Goal: Use online tool/utility: Utilize a website feature to perform a specific function

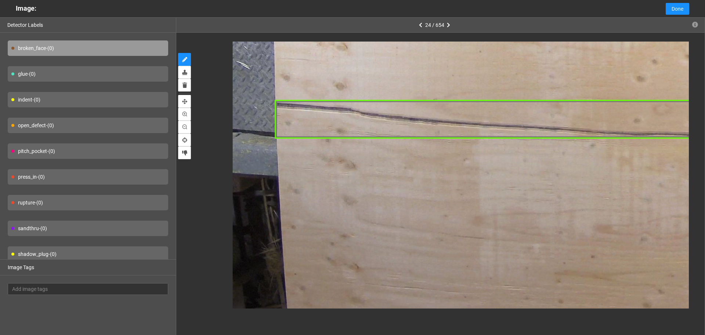
scroll to position [52, 0]
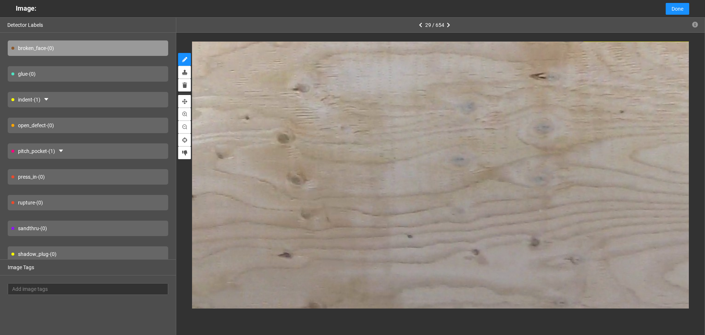
click at [98, 250] on div "shadow_plug - (0)" at bounding box center [88, 253] width 161 height 15
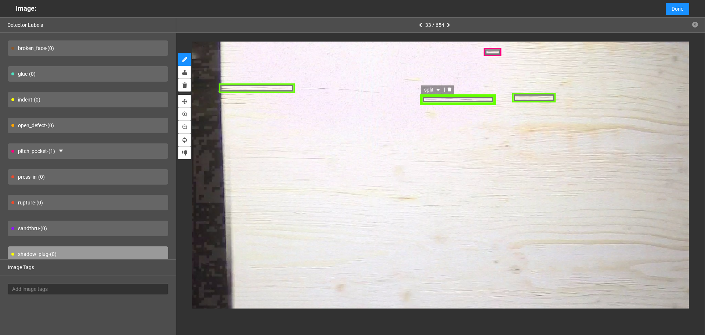
click at [448, 89] on icon "delete" at bounding box center [450, 89] width 4 height 4
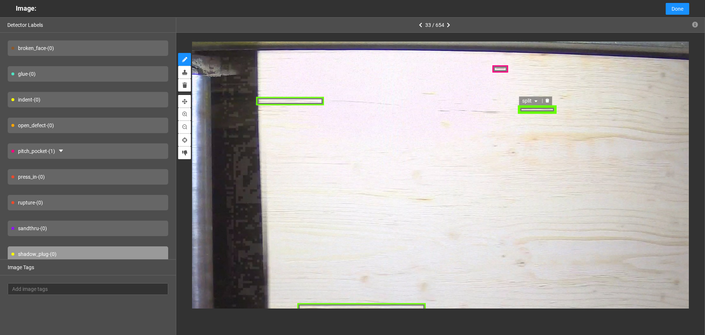
click at [546, 104] on div at bounding box center [548, 100] width 10 height 7
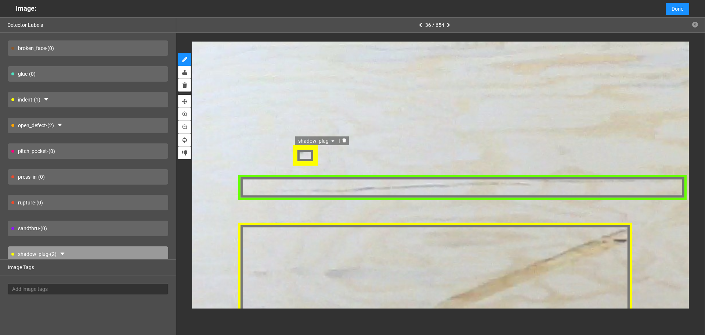
click at [316, 156] on div "shadow_plug" at bounding box center [305, 155] width 25 height 22
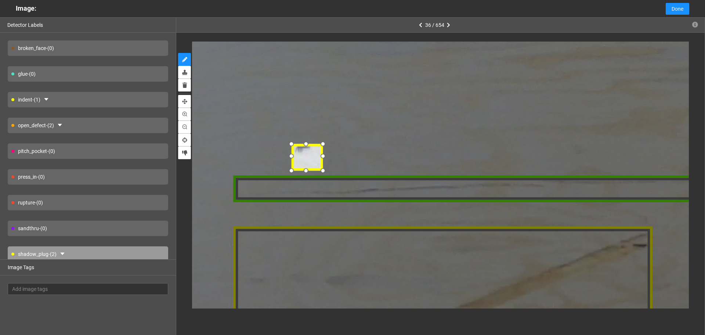
click at [320, 169] on div at bounding box center [323, 171] width 12 height 12
click at [309, 156] on div at bounding box center [306, 155] width 31 height 28
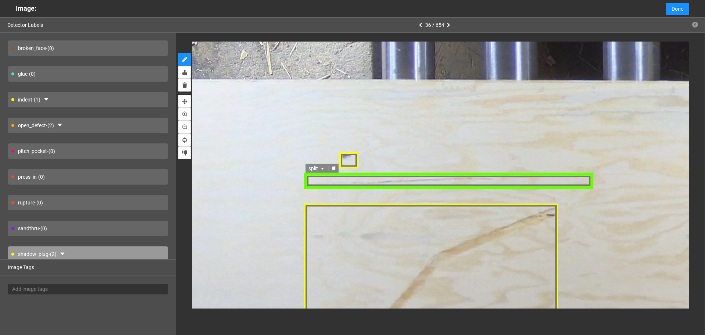
click at [333, 167] on icon "delete" at bounding box center [334, 167] width 4 height 4
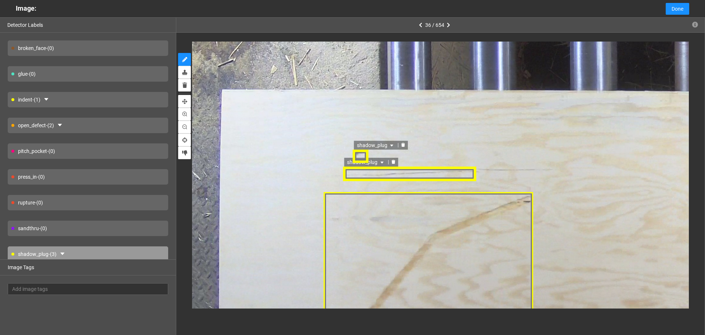
click at [363, 163] on div "shadow_plug" at bounding box center [360, 157] width 15 height 14
click at [381, 173] on div at bounding box center [409, 174] width 133 height 15
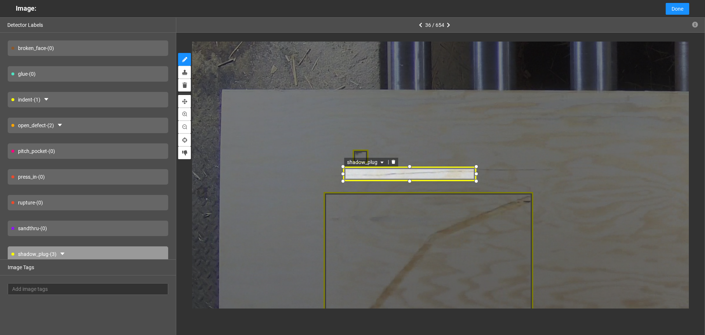
click at [379, 166] on span "shadow_plug" at bounding box center [367, 162] width 38 height 8
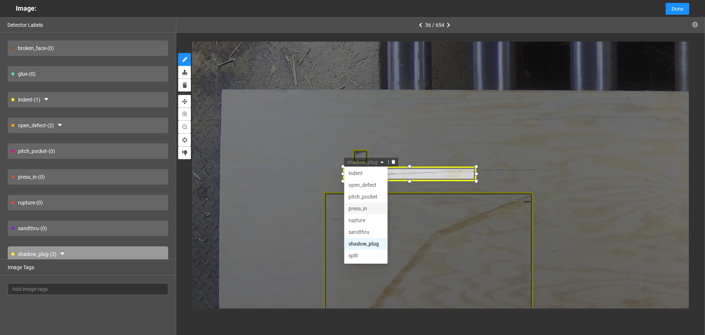
scroll to position [35, 0]
drag, startPoint x: 357, startPoint y: 244, endPoint x: 309, endPoint y: 194, distance: 68.8
click at [356, 242] on div "split" at bounding box center [366, 245] width 35 height 8
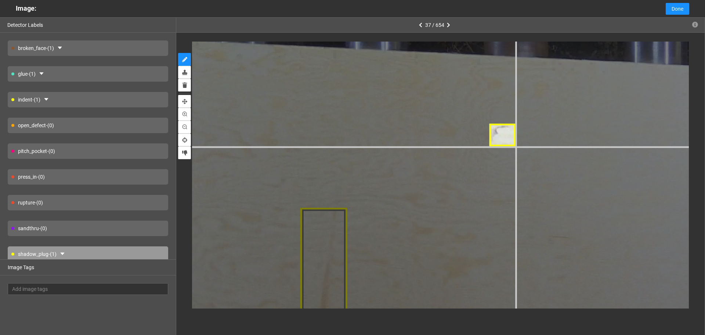
click at [516, 147] on div at bounding box center [593, 44] width 1565 height 1174
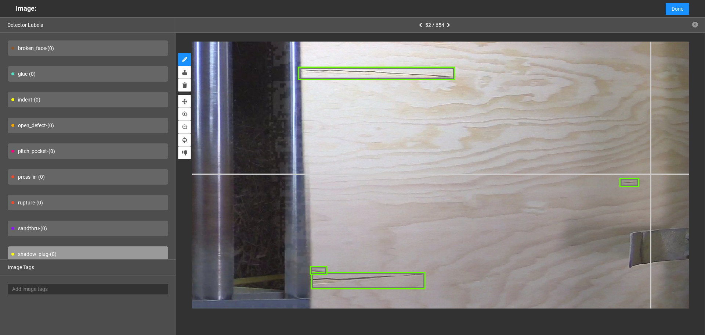
click at [651, 173] on div at bounding box center [169, 123] width 1067 height 800
click at [645, 171] on div at bounding box center [650, 173] width 10 height 7
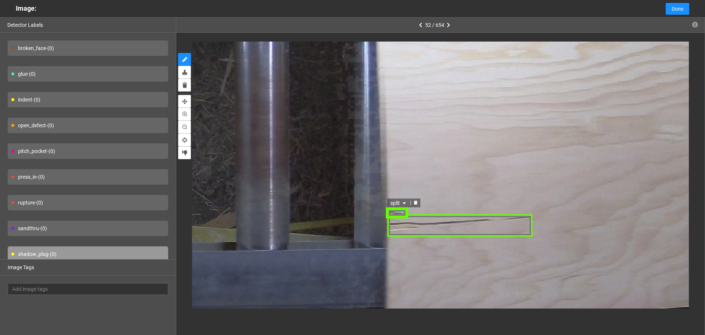
click at [417, 201] on icon "delete" at bounding box center [416, 203] width 4 height 4
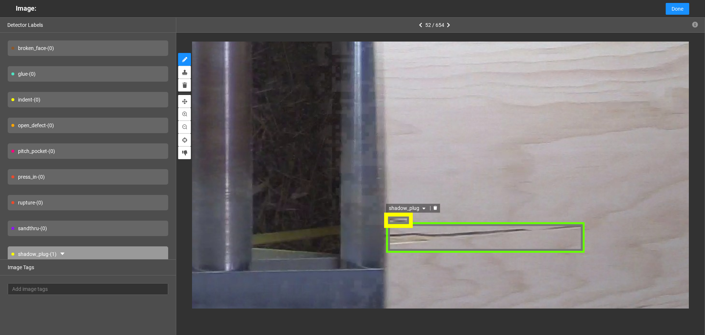
click at [406, 207] on span "shadow_plug" at bounding box center [407, 207] width 38 height 8
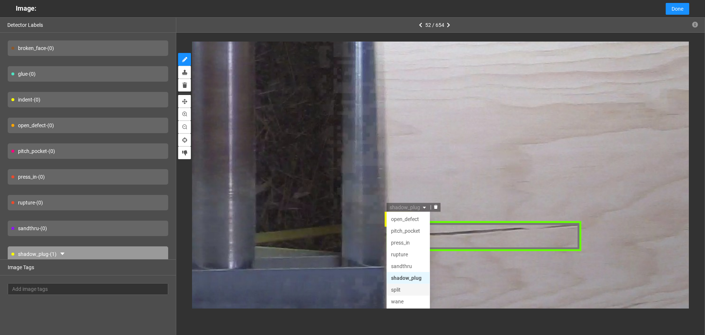
click at [408, 286] on div "split" at bounding box center [407, 288] width 35 height 8
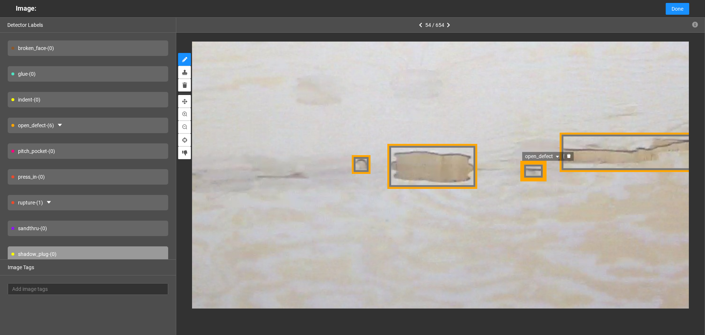
click at [538, 170] on div "open_defect" at bounding box center [533, 170] width 26 height 19
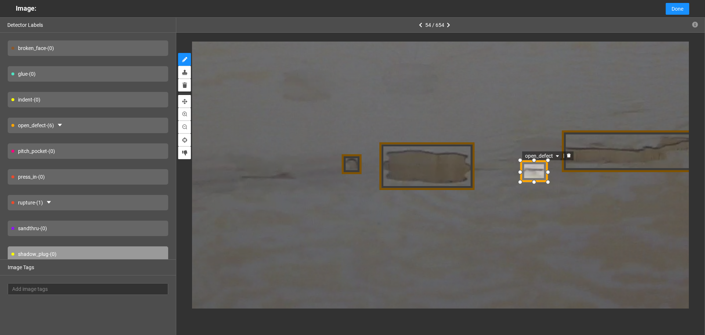
click at [555, 156] on icon "caret-down" at bounding box center [557, 157] width 4 height 4
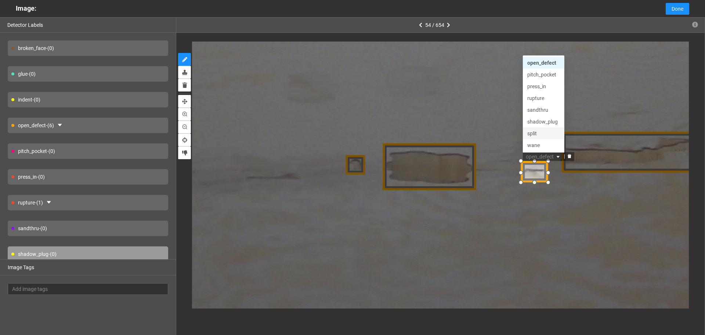
click at [540, 133] on div "split" at bounding box center [543, 134] width 33 height 8
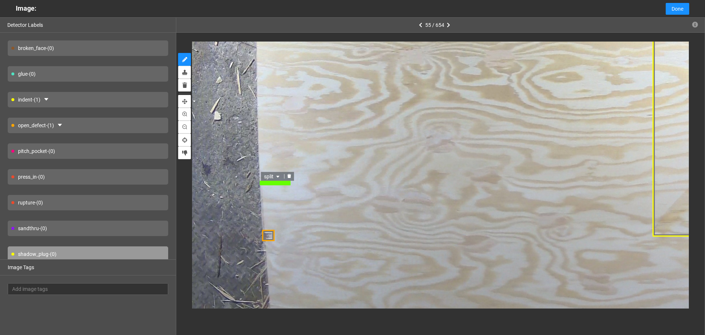
click at [290, 175] on icon "delete" at bounding box center [289, 176] width 4 height 4
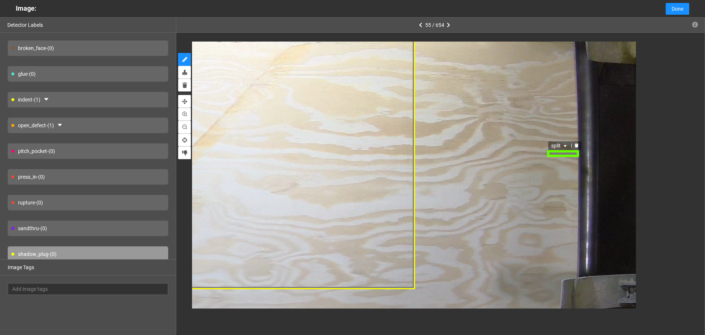
click at [578, 148] on div at bounding box center [577, 145] width 10 height 7
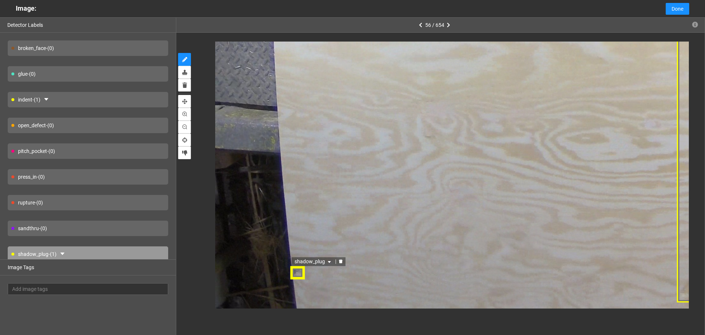
click at [303, 259] on span "shadow_plug" at bounding box center [313, 262] width 38 height 8
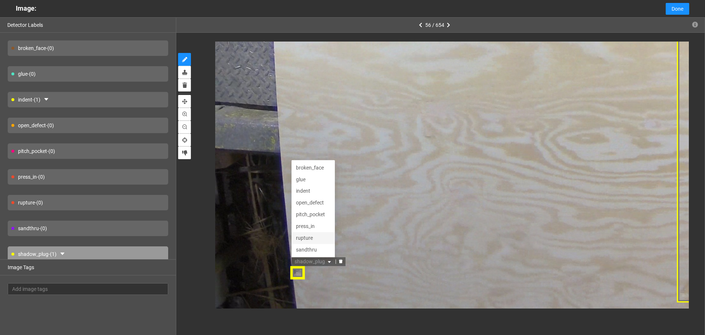
scroll to position [12, 0]
click at [315, 190] on div "open_defect" at bounding box center [313, 191] width 35 height 8
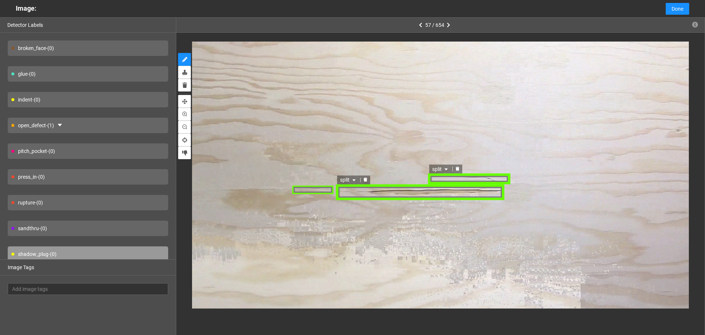
click at [459, 168] on icon "delete" at bounding box center [458, 168] width 4 height 4
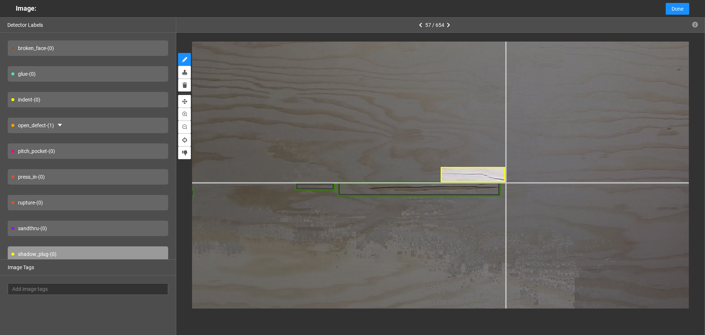
click at [506, 183] on div at bounding box center [397, 126] width 1138 height 854
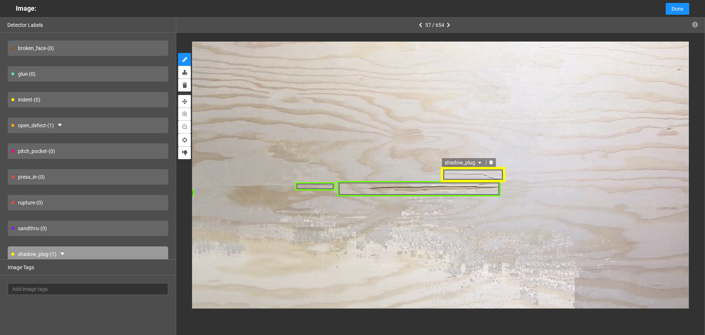
click at [461, 161] on span "shadow_plug" at bounding box center [465, 163] width 38 height 8
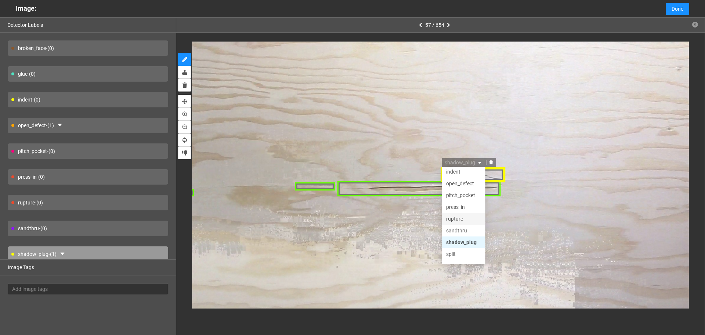
scroll to position [35, 0]
click at [459, 245] on div "split" at bounding box center [464, 245] width 35 height 8
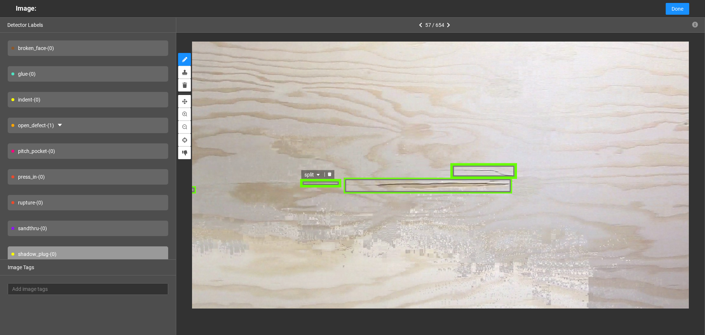
drag, startPoint x: 331, startPoint y: 176, endPoint x: 358, endPoint y: 138, distance: 46.6
click at [331, 175] on icon "delete" at bounding box center [330, 174] width 4 height 4
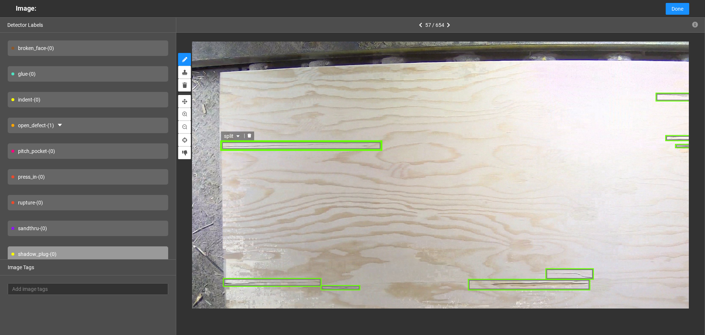
click at [345, 146] on div "split" at bounding box center [302, 145] width 162 height 11
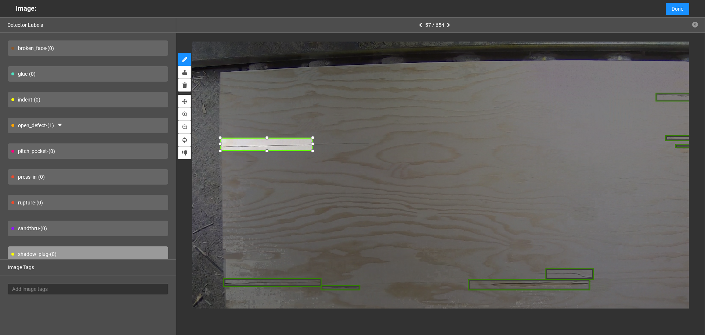
click at [312, 142] on div at bounding box center [313, 137] width 9 height 9
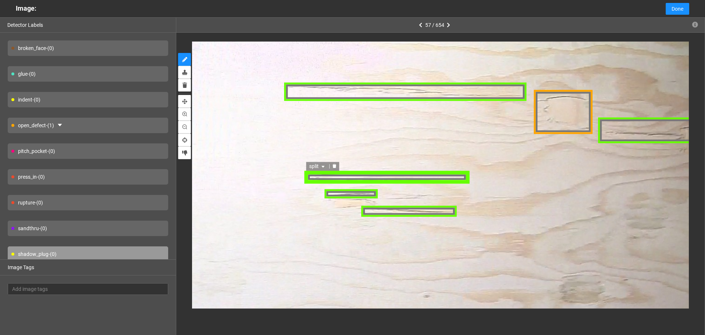
click at [339, 167] on div at bounding box center [335, 166] width 10 height 7
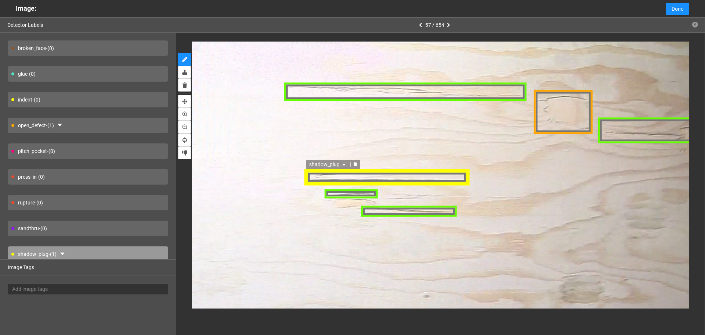
click at [328, 164] on span "shadow_plug" at bounding box center [328, 165] width 38 height 8
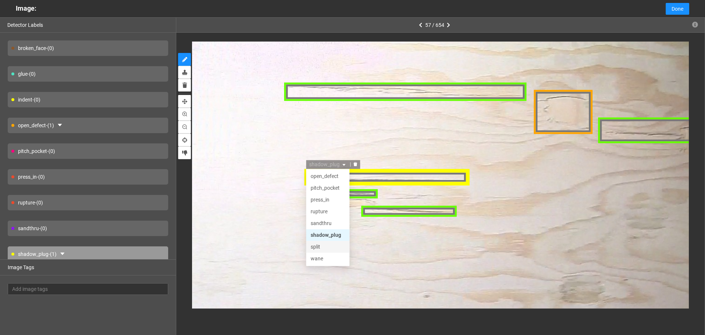
click at [330, 248] on div "split" at bounding box center [328, 247] width 35 height 8
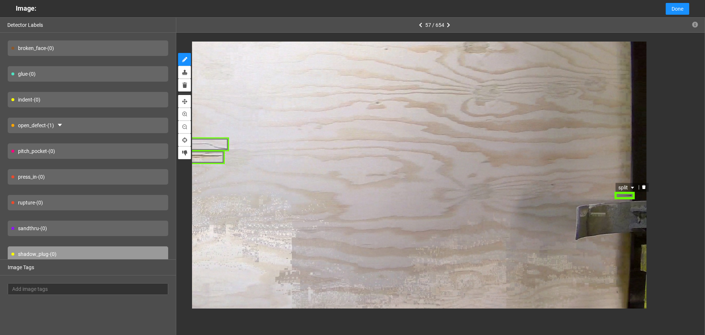
click at [644, 188] on icon "delete" at bounding box center [644, 186] width 4 height 4
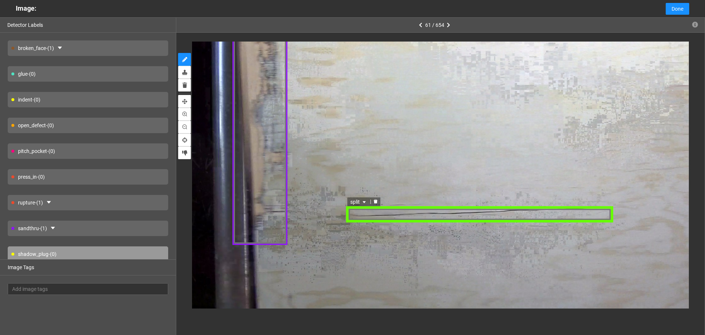
click at [399, 213] on div "split" at bounding box center [479, 213] width 267 height 17
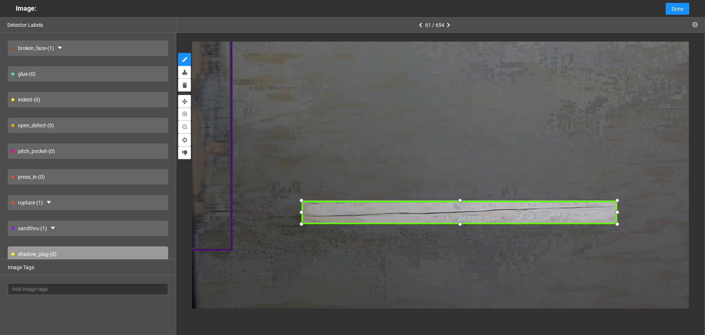
click at [614, 203] on div at bounding box center [618, 200] width 10 height 10
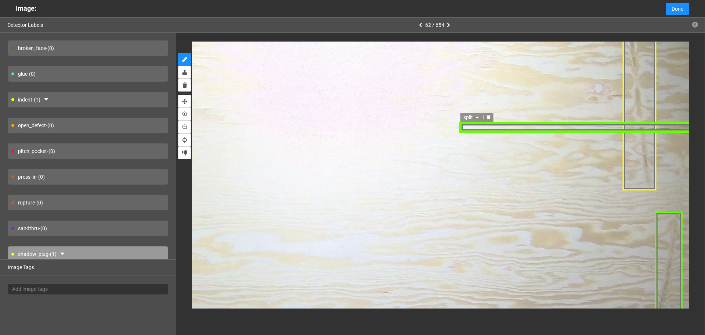
click at [583, 125] on div "split" at bounding box center [579, 127] width 241 height 11
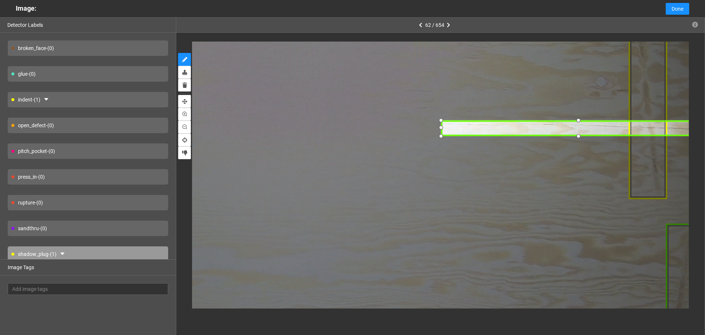
click at [578, 135] on div at bounding box center [579, 136] width 10 height 10
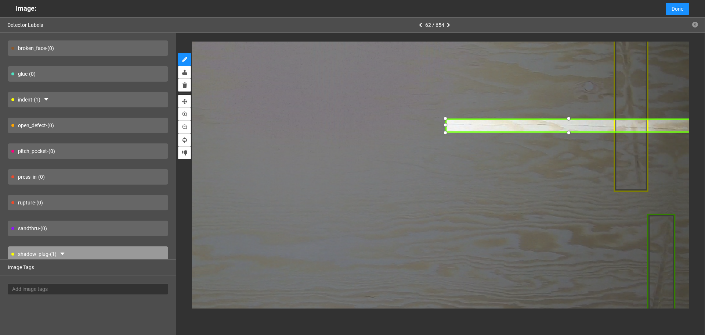
click at [505, 122] on div at bounding box center [570, 125] width 248 height 14
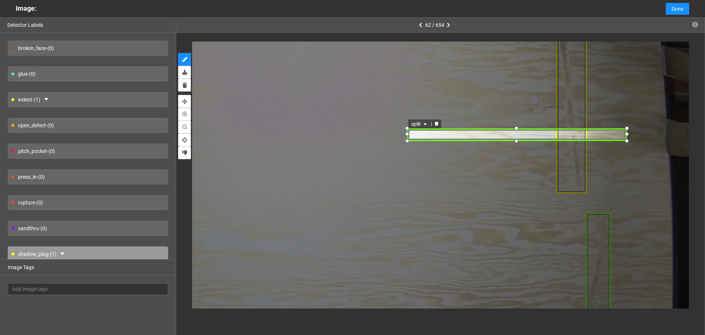
click at [435, 123] on icon "delete" at bounding box center [437, 123] width 4 height 4
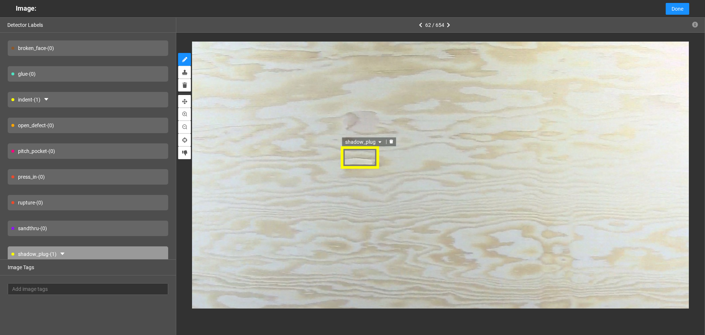
click at [394, 143] on div at bounding box center [391, 141] width 10 height 7
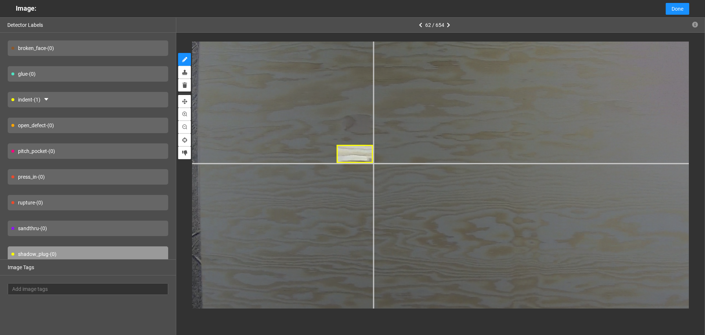
click at [374, 163] on div at bounding box center [602, 242] width 1103 height 827
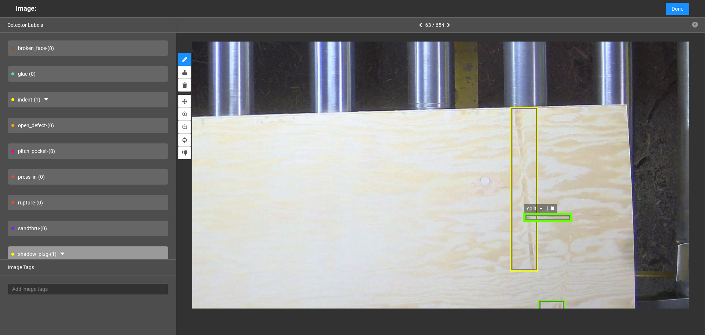
click at [554, 209] on icon "delete" at bounding box center [553, 207] width 4 height 4
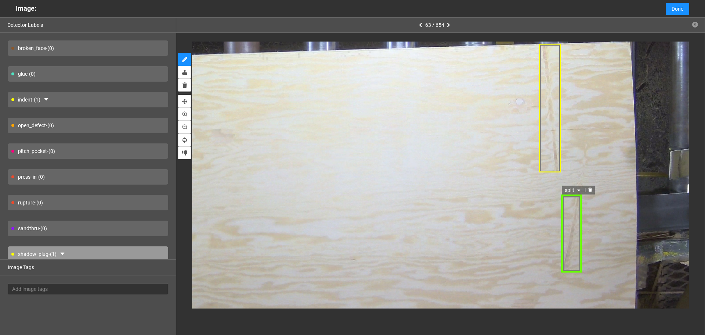
click at [578, 191] on icon "caret-down" at bounding box center [579, 190] width 4 height 4
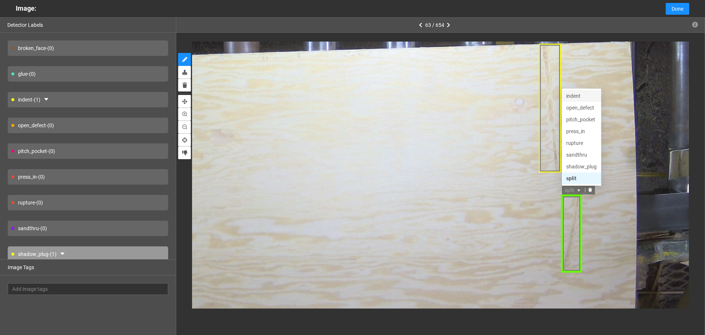
click at [584, 94] on div "indent" at bounding box center [582, 96] width 30 height 8
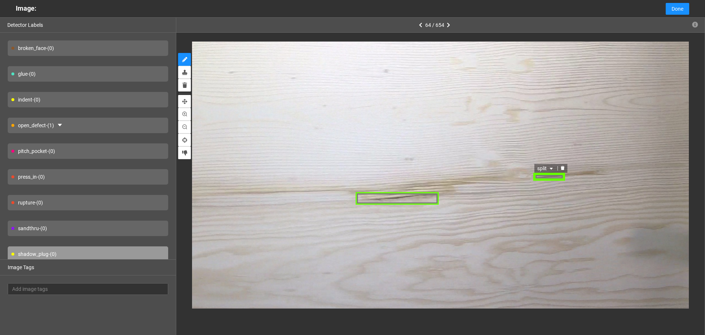
click at [561, 167] on icon "delete" at bounding box center [563, 167] width 4 height 4
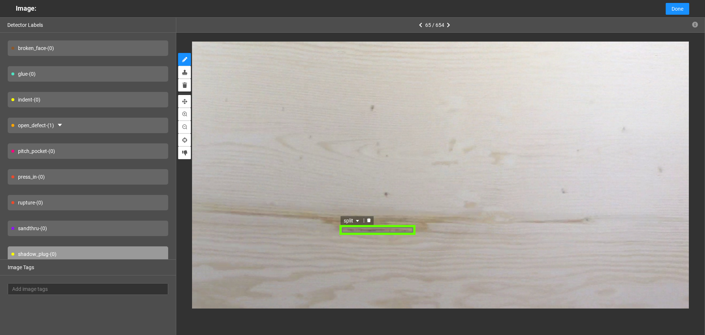
click at [367, 220] on icon "delete" at bounding box center [369, 220] width 4 height 4
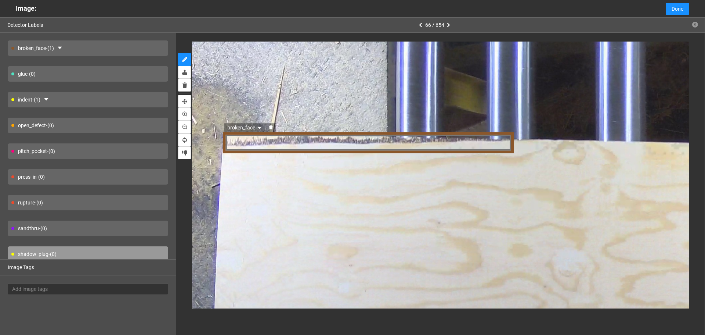
click at [339, 143] on div "broken_face" at bounding box center [369, 143] width 292 height 22
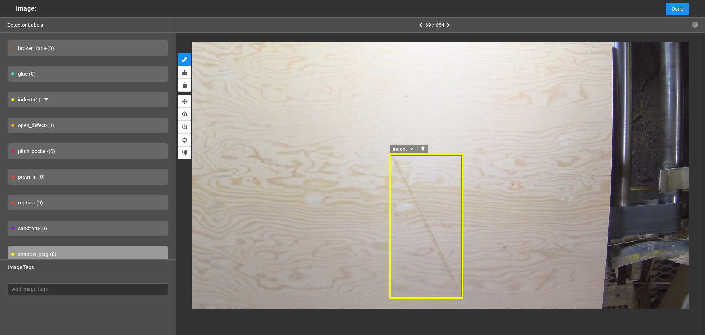
click at [424, 164] on div "indent" at bounding box center [426, 226] width 75 height 145
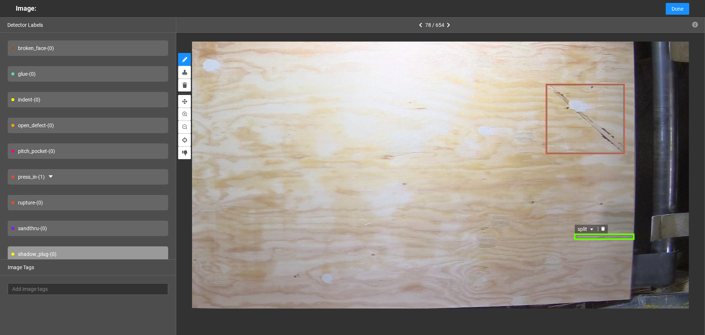
click at [605, 227] on icon "delete" at bounding box center [603, 228] width 4 height 4
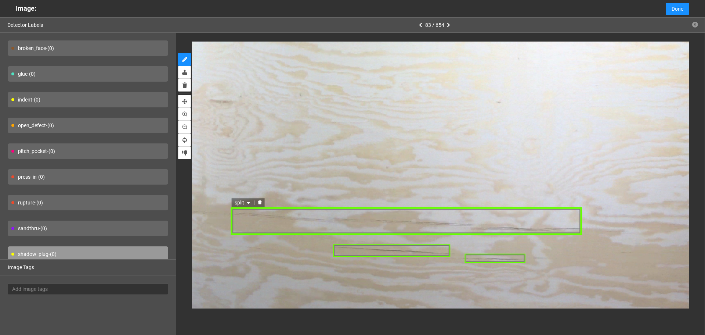
click at [372, 232] on div "split" at bounding box center [406, 221] width 351 height 28
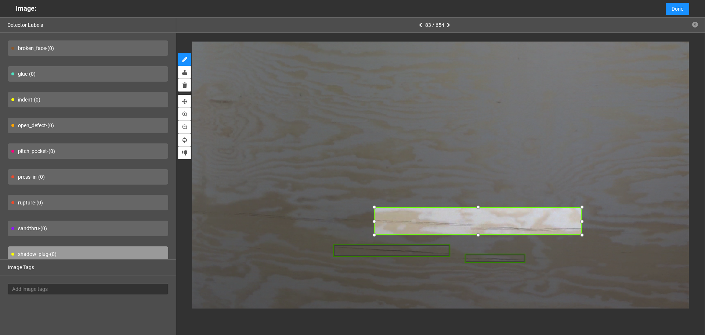
click at [374, 222] on div at bounding box center [374, 220] width 9 height 9
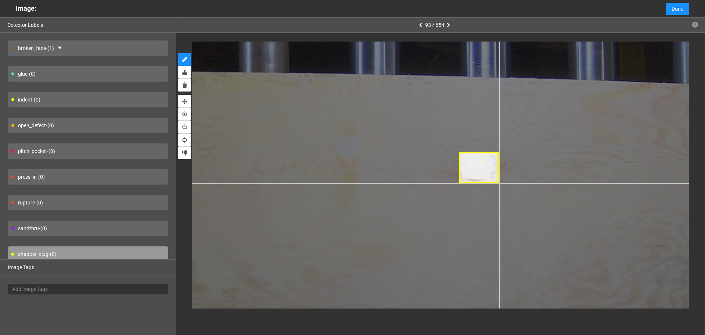
click at [499, 183] on div at bounding box center [327, 178] width 1245 height 934
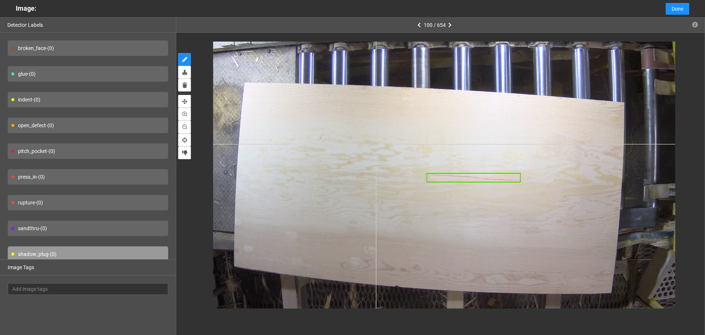
type input "6"
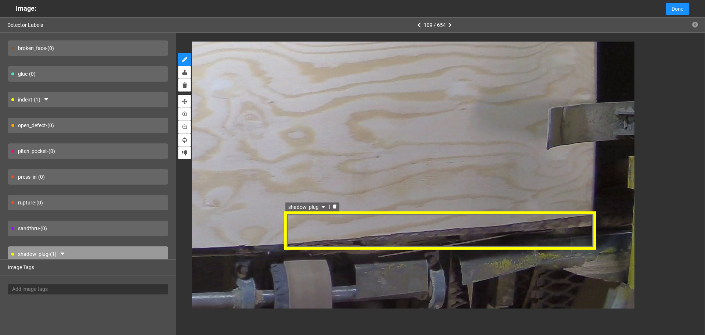
click at [315, 219] on div "shadow_plug" at bounding box center [440, 230] width 313 height 39
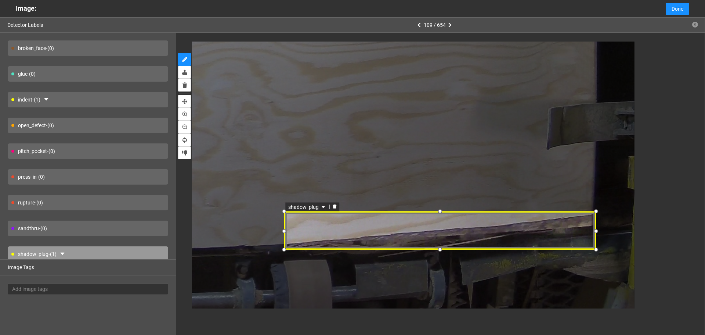
click at [317, 208] on span "shadow_plug" at bounding box center [307, 206] width 38 height 8
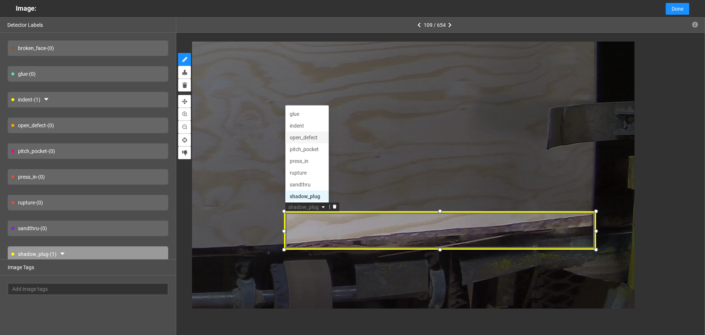
scroll to position [0, 0]
click at [312, 113] on div "broken_face" at bounding box center [306, 112] width 35 height 8
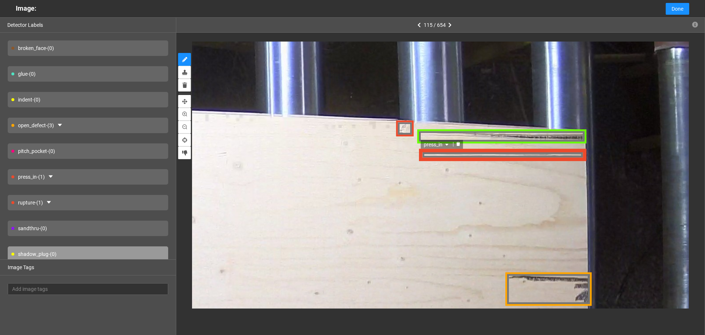
click at [516, 157] on div "press_in" at bounding box center [504, 155] width 168 height 12
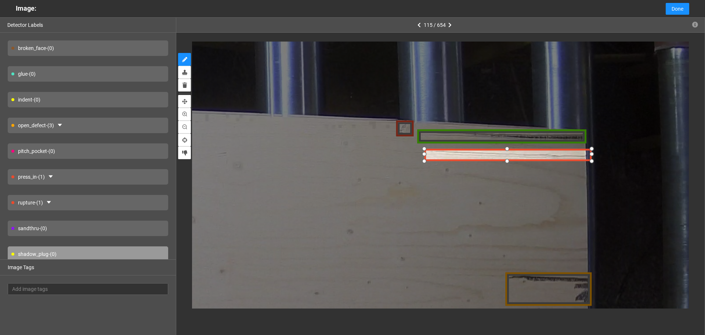
click at [518, 155] on div at bounding box center [508, 154] width 168 height 12
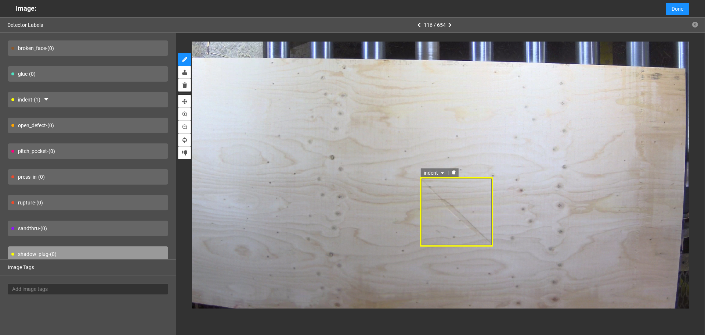
click at [456, 212] on div "indent" at bounding box center [456, 211] width 73 height 69
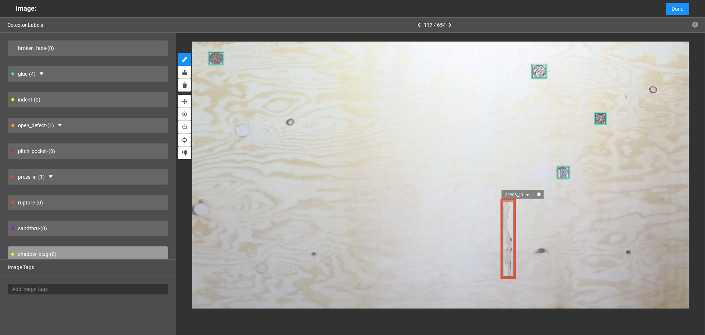
click at [509, 240] on div "press_in" at bounding box center [508, 239] width 15 height 80
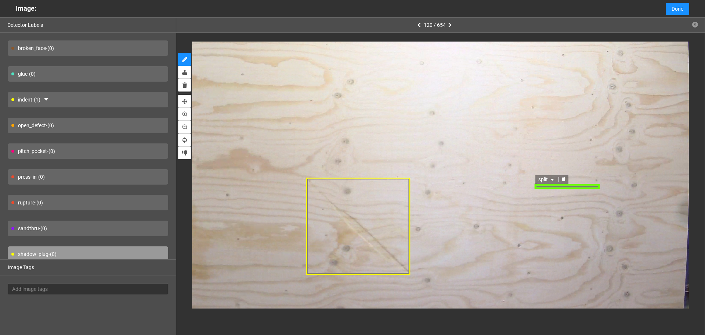
click at [562, 182] on div at bounding box center [564, 179] width 10 height 7
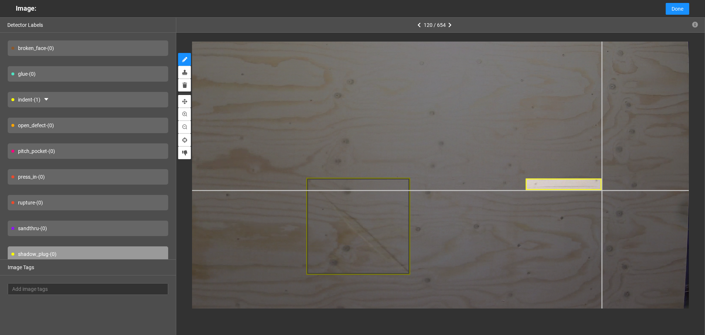
click at [602, 190] on div at bounding box center [350, 118] width 854 height 640
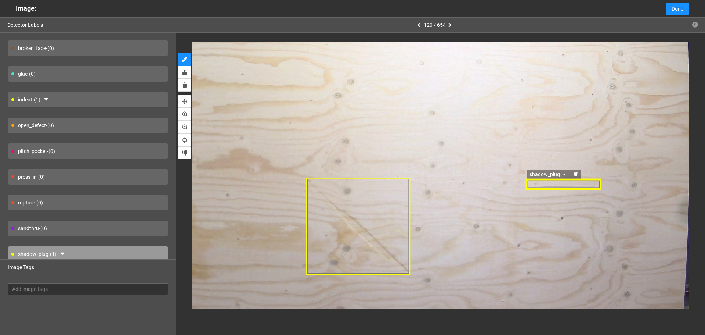
click at [547, 178] on span "shadow_plug" at bounding box center [548, 174] width 38 height 8
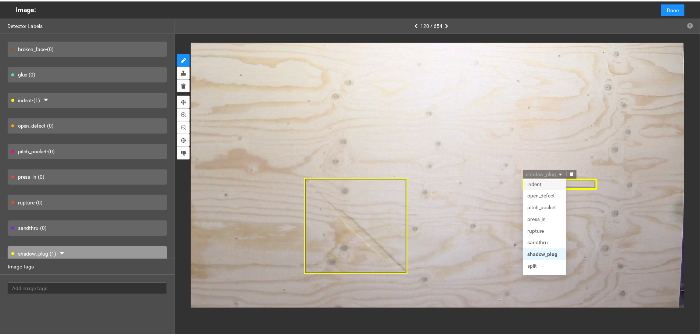
scroll to position [35, 0]
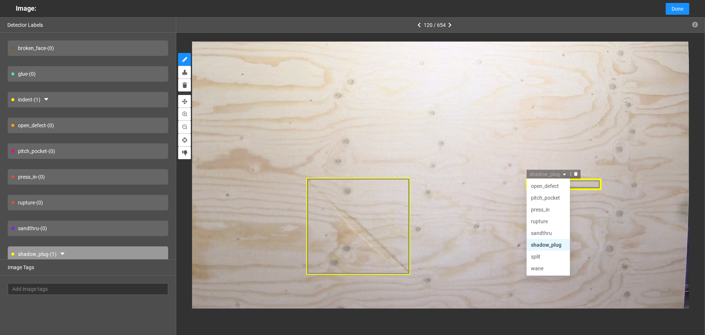
click at [541, 257] on div "split" at bounding box center [548, 256] width 35 height 8
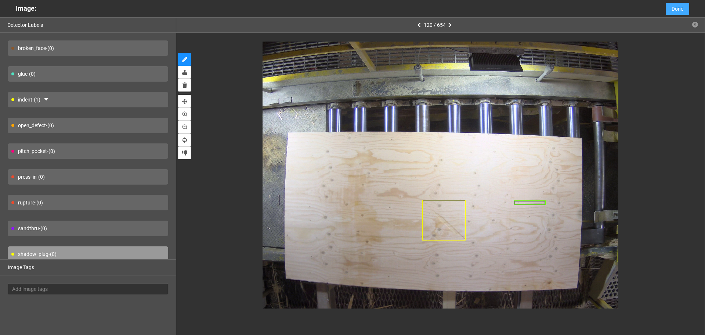
click at [682, 8] on span "Done" at bounding box center [678, 9] width 12 height 8
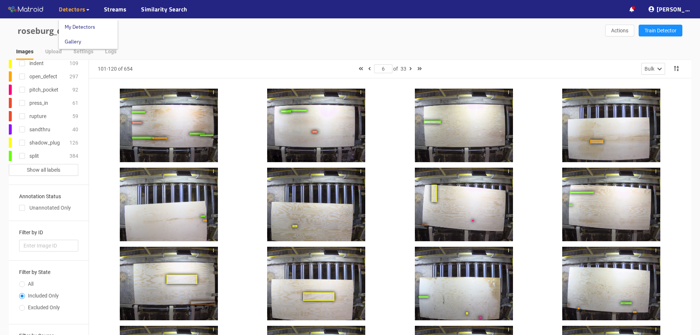
click at [72, 11] on span "Detectors" at bounding box center [72, 9] width 27 height 9
click at [76, 25] on link "My Detectors" at bounding box center [80, 26] width 30 height 15
